Goal: Information Seeking & Learning: Learn about a topic

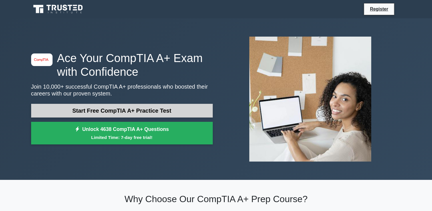
click at [124, 108] on link "Start Free CompTIA A+ Practice Test" at bounding box center [122, 111] width 182 height 14
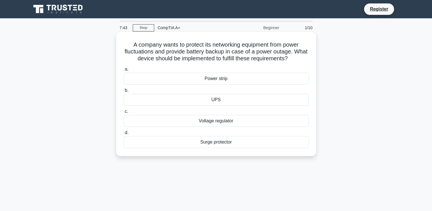
click at [215, 101] on div "UPS" at bounding box center [216, 100] width 185 height 12
click at [124, 92] on input "b. UPS" at bounding box center [124, 90] width 0 height 4
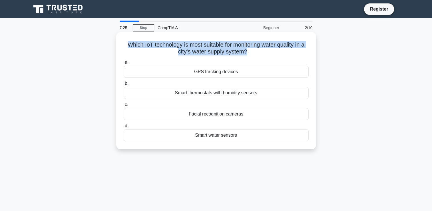
drag, startPoint x: 246, startPoint y: 51, endPoint x: 124, endPoint y: 44, distance: 121.2
click at [124, 44] on h5 "Which IoT technology is most suitable for monitoring water quality in a city's …" at bounding box center [216, 48] width 186 height 14
click at [185, 46] on h5 "Which IoT technology is most suitable for monitoring water quality in a city's …" at bounding box center [216, 48] width 186 height 14
drag, startPoint x: 245, startPoint y: 51, endPoint x: 124, endPoint y: 44, distance: 121.3
click at [124, 44] on h5 "Which IoT technology is most suitable for monitoring water quality in a city's …" at bounding box center [216, 48] width 186 height 14
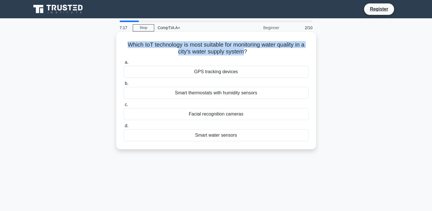
drag, startPoint x: 124, startPoint y: 44, endPoint x: 217, endPoint y: 46, distance: 93.1
copy h5 "Which IoT technology is most suitable for monitoring water quality in a city's …"
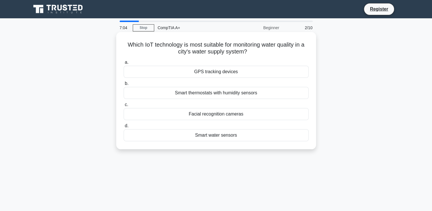
click at [200, 135] on div "Smart water sensors" at bounding box center [216, 135] width 185 height 12
click at [124, 128] on input "d. Smart water sensors" at bounding box center [124, 126] width 0 height 4
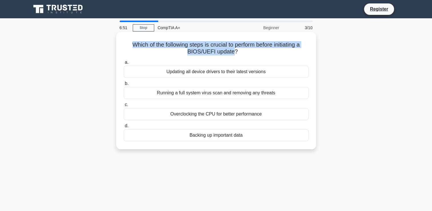
drag, startPoint x: 234, startPoint y: 53, endPoint x: 126, endPoint y: 43, distance: 107.8
click at [126, 43] on h5 "Which of the following steps is crucial to perform before initiating a BIOS/UEF…" at bounding box center [216, 48] width 186 height 14
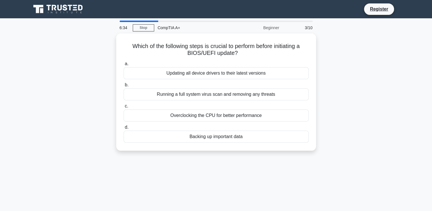
click at [188, 152] on div "Which of the following steps is crucial to perform before initiating a BIOS/UEF…" at bounding box center [216, 95] width 377 height 124
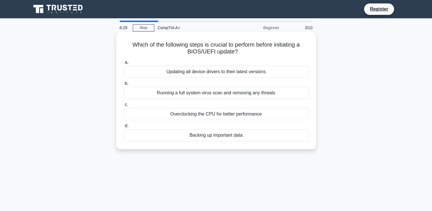
click at [220, 137] on div "Backing up important data" at bounding box center [216, 135] width 185 height 12
click at [124, 128] on input "d. Backing up important data" at bounding box center [124, 126] width 0 height 4
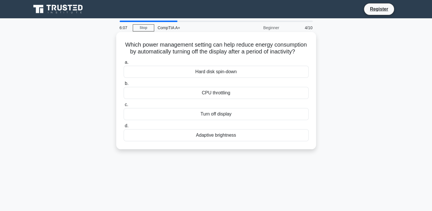
click at [219, 120] on div "Turn off display" at bounding box center [216, 114] width 185 height 12
click at [124, 106] on input "c. Turn off display" at bounding box center [124, 105] width 0 height 4
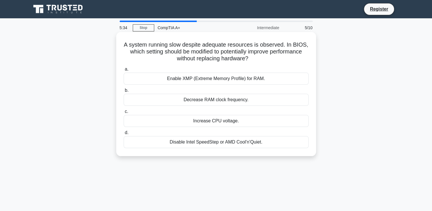
click at [218, 82] on div "Enable XMP (Extreme Memory Profile) for RAM." at bounding box center [216, 79] width 185 height 12
click at [124, 71] on input "a. Enable XMP (Extreme Memory Profile) for RAM." at bounding box center [124, 69] width 0 height 4
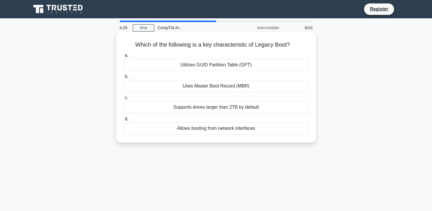
click at [217, 108] on div "Supports drives larger than 2TB by default" at bounding box center [216, 107] width 185 height 12
click at [124, 100] on input "c. Supports drives larger than 2TB by default" at bounding box center [124, 98] width 0 height 4
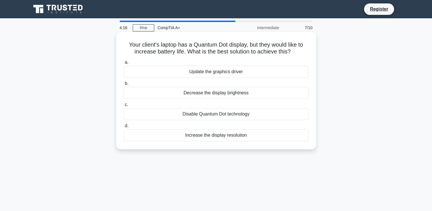
click at [210, 94] on div "Decrease the display brightness" at bounding box center [216, 93] width 185 height 12
click at [124, 85] on input "b. Decrease the display brightness" at bounding box center [124, 84] width 0 height 4
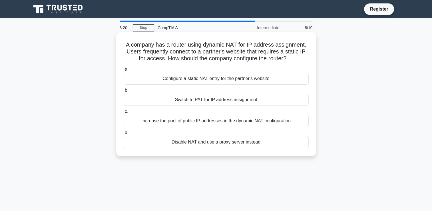
click at [226, 101] on div "Switch to PAT for IP address assignment" at bounding box center [216, 100] width 185 height 12
click at [124, 92] on input "b. Switch to PAT for IP address assignment" at bounding box center [124, 90] width 0 height 4
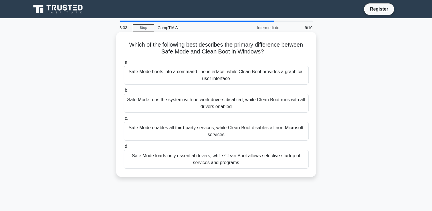
click at [218, 131] on div "Safe Mode enables all third-party services, while Clean Boot disables all non-M…" at bounding box center [216, 131] width 185 height 19
click at [124, 120] on input "c. Safe Mode enables all third-party services, while Clean Boot disables all no…" at bounding box center [124, 118] width 0 height 4
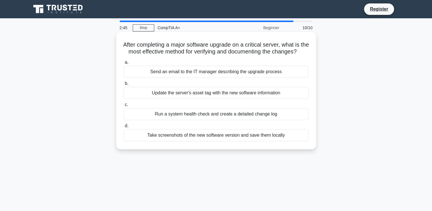
click at [219, 120] on div "Run a system health check and create a detailed change log" at bounding box center [216, 114] width 185 height 12
click at [124, 106] on input "c. Run a system health check and create a detailed change log" at bounding box center [124, 105] width 0 height 4
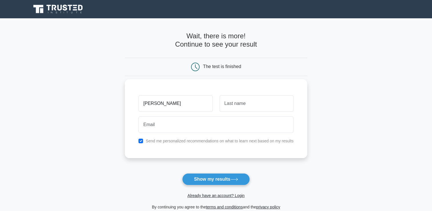
type input "[PERSON_NAME]"
click at [236, 104] on input "text" at bounding box center [257, 103] width 74 height 17
type input "Lichaba"
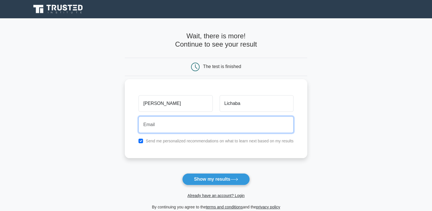
click at [190, 120] on input "email" at bounding box center [215, 124] width 155 height 17
type input "[EMAIL_ADDRESS][DOMAIN_NAME]"
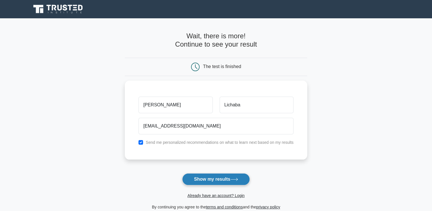
click at [199, 176] on button "Show my results" at bounding box center [215, 179] width 67 height 12
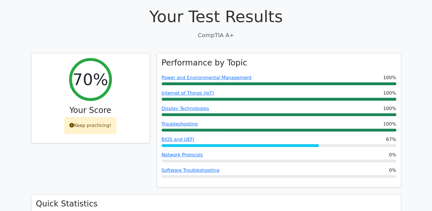
scroll to position [182, 0]
